Goal: Transaction & Acquisition: Obtain resource

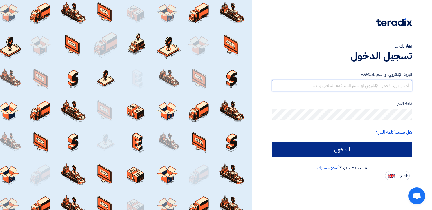
type input "[EMAIL_ADDRESS][DOMAIN_NAME]"
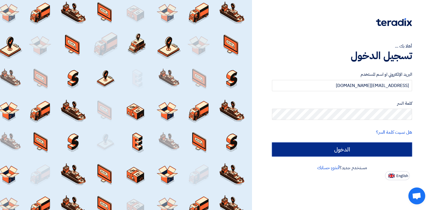
click at [325, 150] on input "الدخول" at bounding box center [342, 149] width 140 height 14
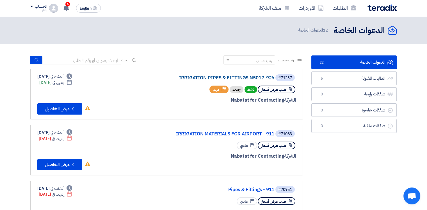
click at [204, 77] on link "IRRIGATION PIPES & FITTINGS N5017-926" at bounding box center [218, 77] width 112 height 5
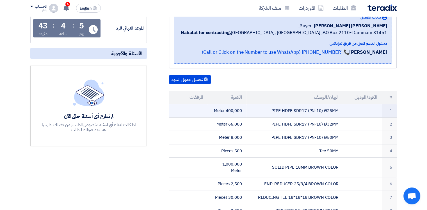
scroll to position [112, 0]
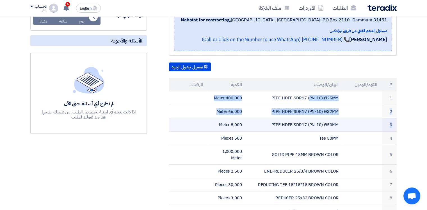
drag, startPoint x: 338, startPoint y: 96, endPoint x: 341, endPoint y: 121, distance: 25.7
click at [341, 121] on tbody "1 PIPE HDPE SDR17 (PN-10) Ø25MM 400,000 Meter 2 PIPE HDPE SDR17 (PN-10) Ø32MM 6…" at bounding box center [283, 157] width 228 height 133
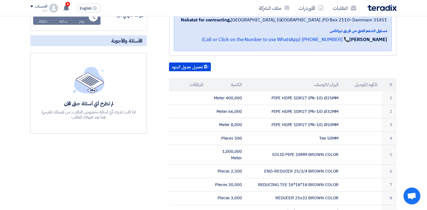
click at [319, 63] on div "تحميل جدول البنود" at bounding box center [283, 66] width 228 height 9
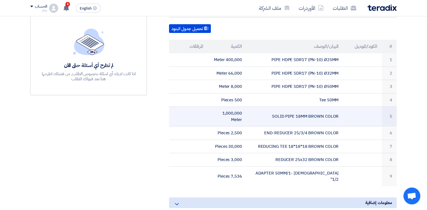
scroll to position [169, 0]
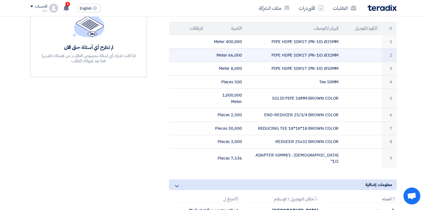
drag, startPoint x: 214, startPoint y: 39, endPoint x: 291, endPoint y: 59, distance: 79.8
click at [291, 59] on tbody "1 PIPE HDPE SDR17 (PN-10) Ø25MM 400,000 Meter 2 PIPE HDPE SDR17 (PN-10) Ø32MM 6…" at bounding box center [283, 101] width 228 height 133
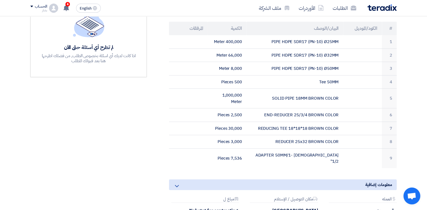
click at [410, 40] on section "IRRIGATION PIPES & FITTINGS N5017-926 بيانات العميل [PERSON_NAME] [PERSON_NAME]…" at bounding box center [213, 91] width 427 height 357
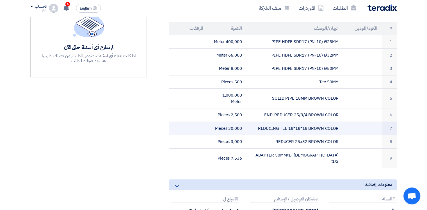
drag, startPoint x: 260, startPoint y: 125, endPoint x: 340, endPoint y: 126, distance: 80.1
click at [340, 126] on td "REDUCING TEE 18*18*18 BROWN COLOR" at bounding box center [295, 127] width 97 height 13
copy td "REDUCING TEE 18*18*18 BROWN COLOR"
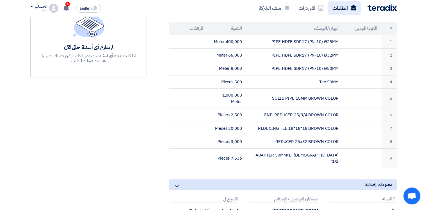
scroll to position [141, 0]
